Goal: Book appointment/travel/reservation

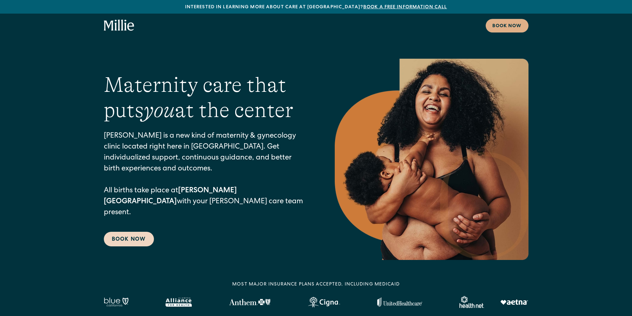
click at [139, 232] on link "Book Now" at bounding box center [129, 239] width 50 height 15
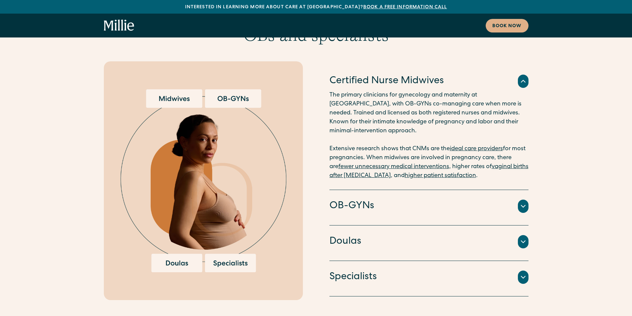
scroll to position [1493, 0]
click at [524, 206] on icon at bounding box center [523, 207] width 4 height 2
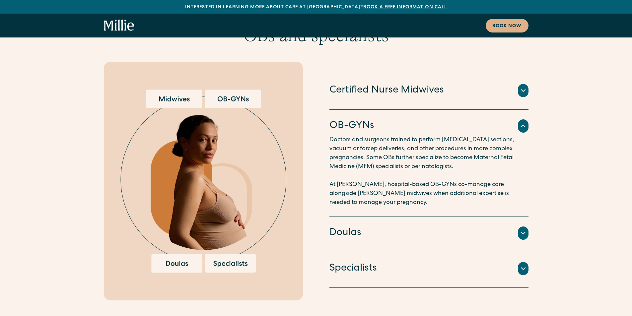
click at [528, 227] on div at bounding box center [523, 233] width 11 height 13
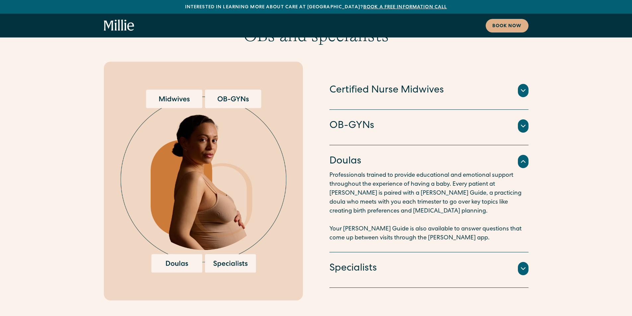
drag, startPoint x: 524, startPoint y: 241, endPoint x: 522, endPoint y: 251, distance: 10.5
drag, startPoint x: 522, startPoint y: 251, endPoint x: 517, endPoint y: 257, distance: 7.1
click at [517, 276] on div "An integrated team of lactation consultants, nutritionists, therapists, and oth…" at bounding box center [429, 277] width 199 height 3
click at [523, 265] on icon at bounding box center [523, 269] width 8 height 8
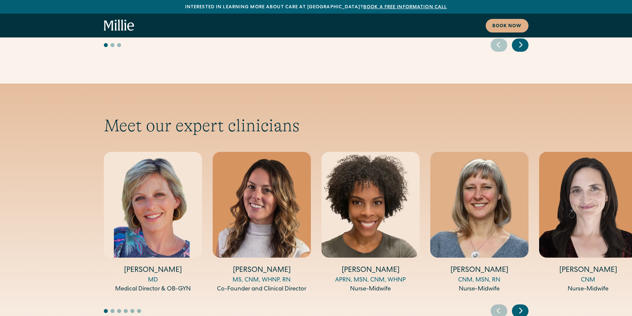
scroll to position [2323, 0]
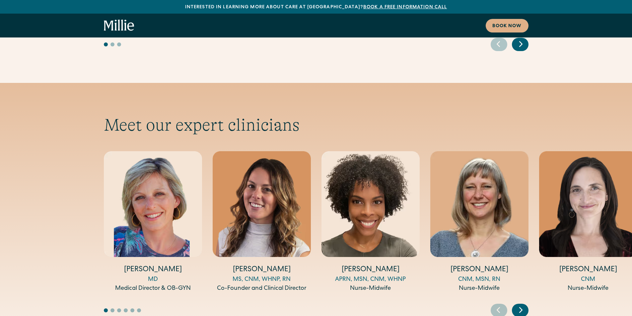
click at [524, 305] on icon "Next slide" at bounding box center [521, 310] width 10 height 10
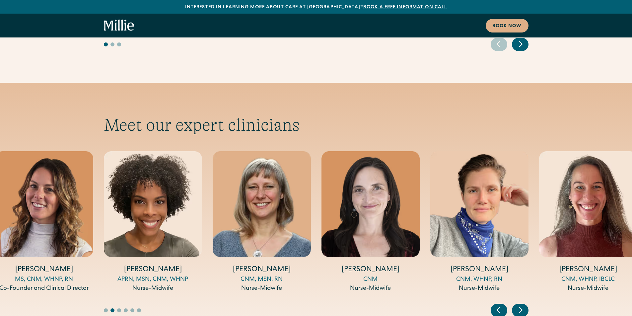
click at [524, 305] on icon "Next slide" at bounding box center [521, 310] width 10 height 10
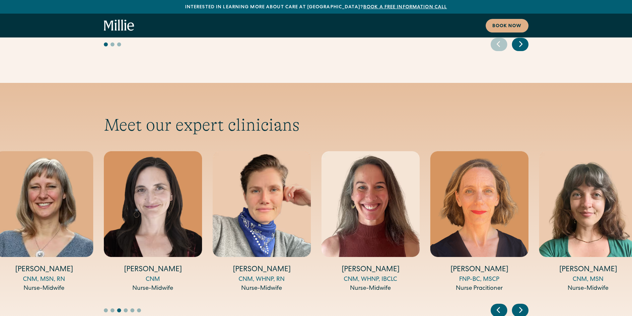
click at [524, 305] on icon "Next slide" at bounding box center [521, 310] width 10 height 10
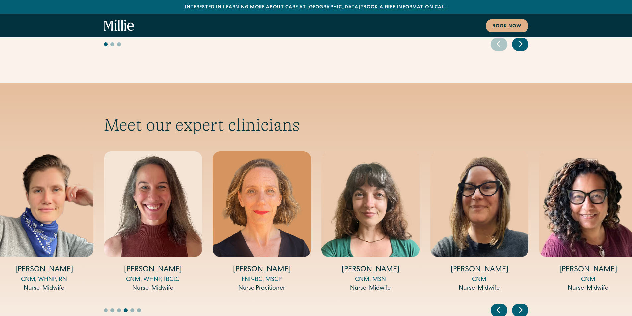
click at [524, 305] on icon "Next slide" at bounding box center [521, 310] width 10 height 10
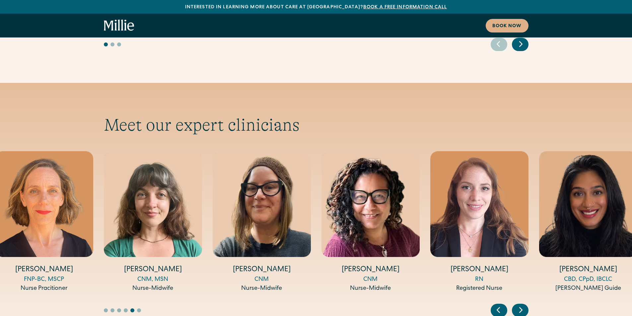
click at [524, 305] on icon "Next slide" at bounding box center [521, 310] width 10 height 10
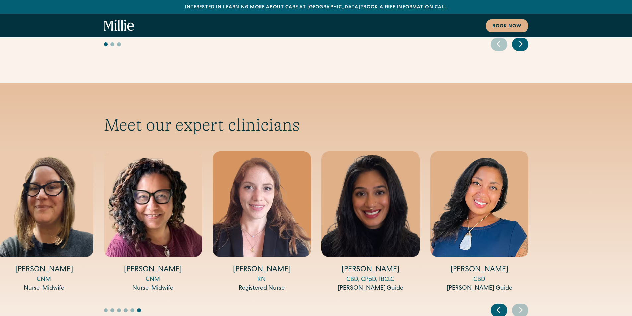
click at [495, 305] on icon "Previous slide" at bounding box center [498, 310] width 10 height 10
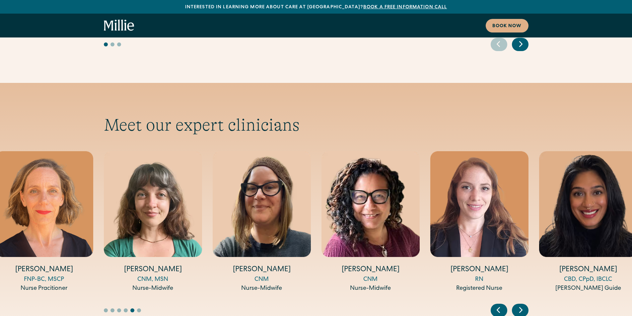
click at [495, 305] on icon "Previous slide" at bounding box center [498, 310] width 10 height 10
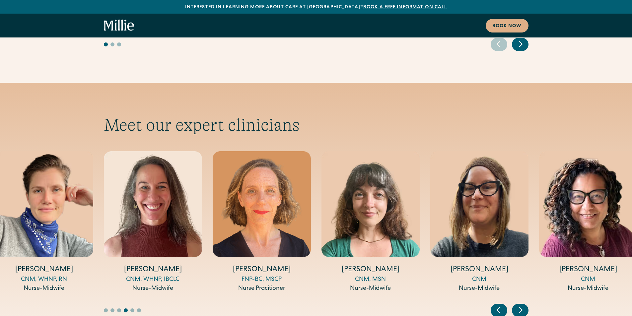
click at [495, 305] on icon "Previous slide" at bounding box center [498, 310] width 10 height 10
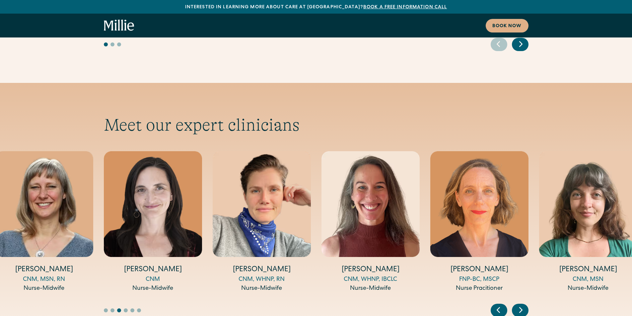
click at [495, 305] on icon "Previous slide" at bounding box center [498, 310] width 10 height 10
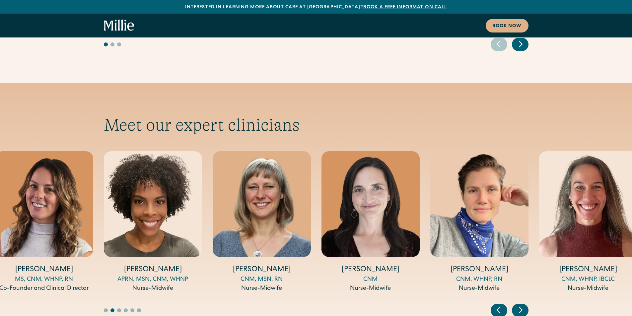
click at [495, 305] on icon "Previous slide" at bounding box center [498, 310] width 10 height 10
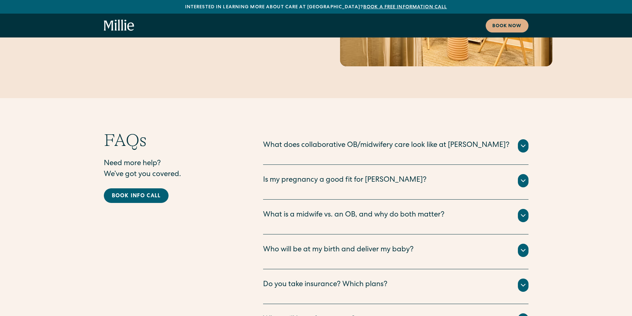
scroll to position [3451, 0]
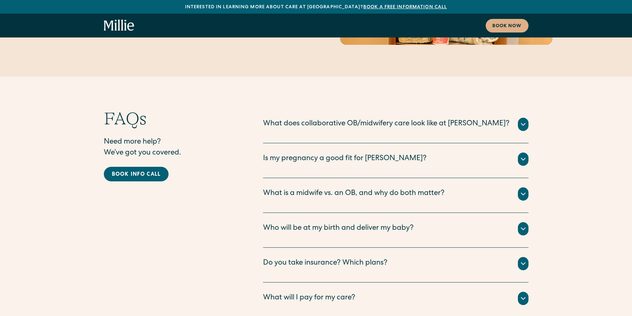
click at [427, 178] on div "What is a midwife vs. an OB, and why do both matter? Certified Nurse Midwife Th…" at bounding box center [395, 195] width 265 height 35
click at [523, 190] on icon at bounding box center [523, 194] width 8 height 8
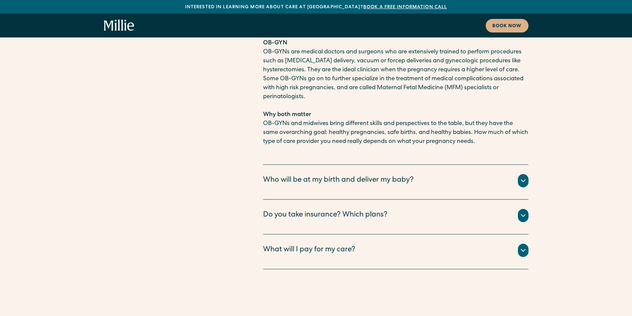
scroll to position [3750, 0]
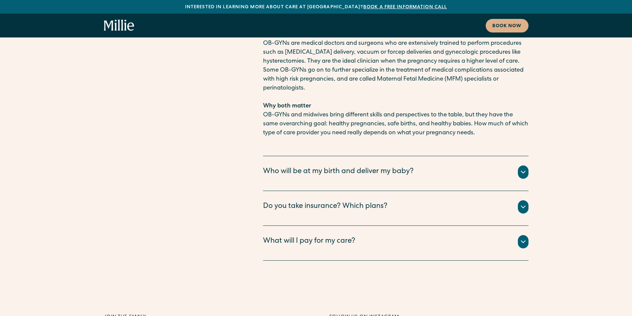
click at [281, 167] on div "Who will be at my birth and deliver my baby?" at bounding box center [338, 172] width 151 height 11
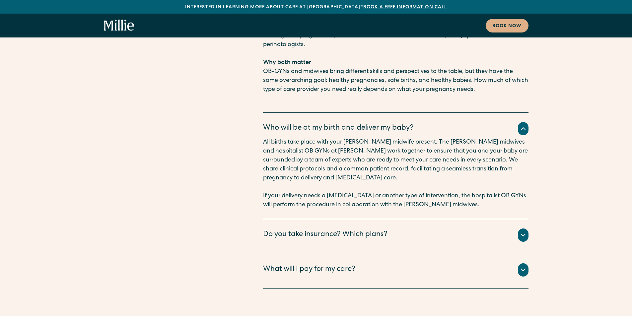
scroll to position [3916, 0]
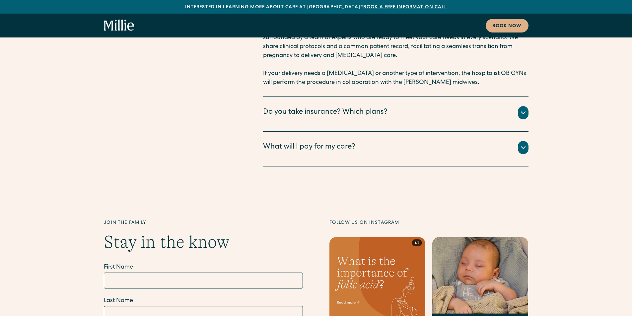
click at [278, 107] on div "Do you take insurance? Which plans?" at bounding box center [325, 112] width 124 height 11
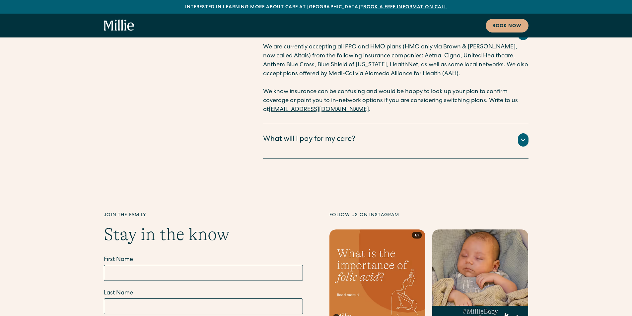
scroll to position [4015, 0]
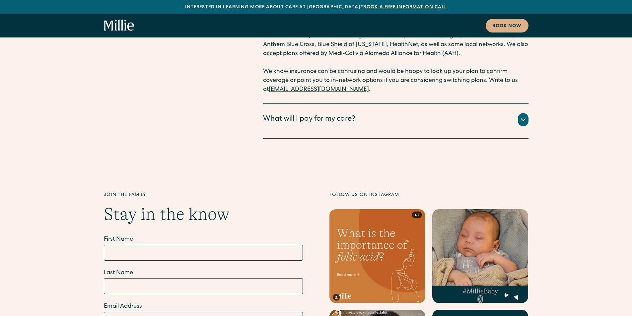
click at [307, 114] on div "What will I pay for my care?" at bounding box center [309, 119] width 92 height 11
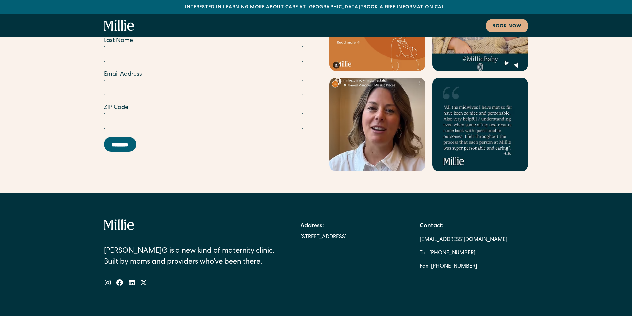
scroll to position [4397, 0]
